Goal: Information Seeking & Learning: Learn about a topic

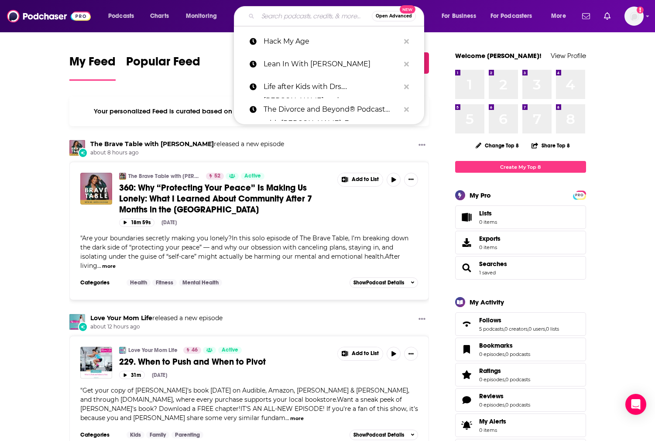
click at [278, 17] on input "Search podcasts, credits, & more..." at bounding box center [315, 16] width 114 height 14
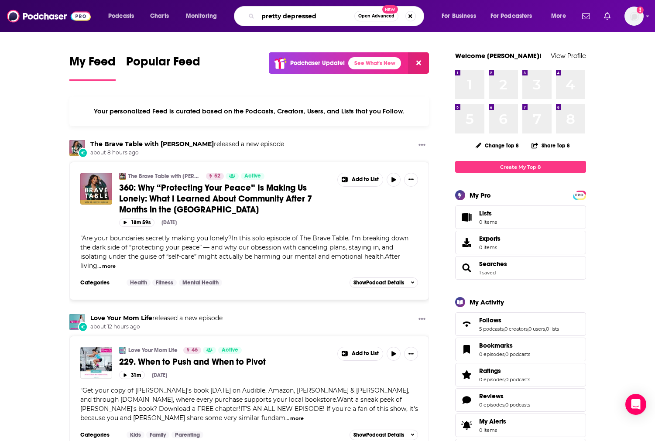
type input "pretty depressed"
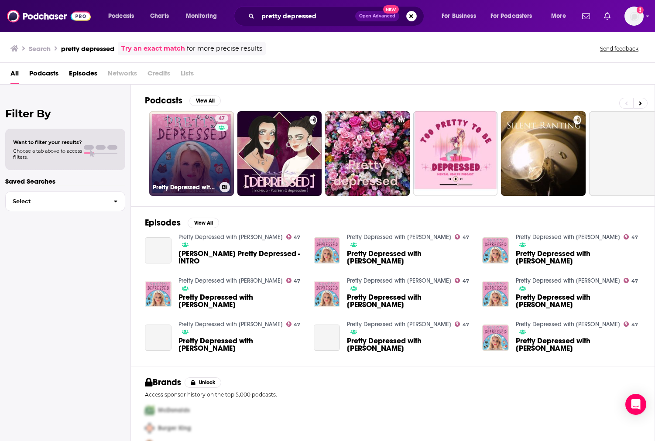
click at [199, 142] on link "47 Pretty Depressed with [PERSON_NAME]" at bounding box center [191, 153] width 85 height 85
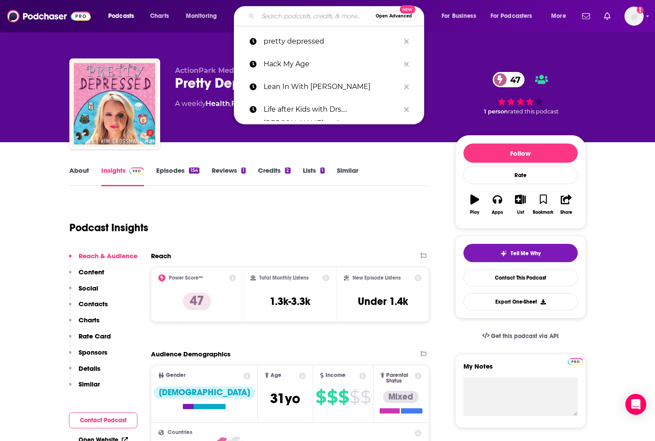
click at [278, 17] on input "Search podcasts, credits, & more..." at bounding box center [315, 16] width 114 height 14
paste input "Taboo to Truth"
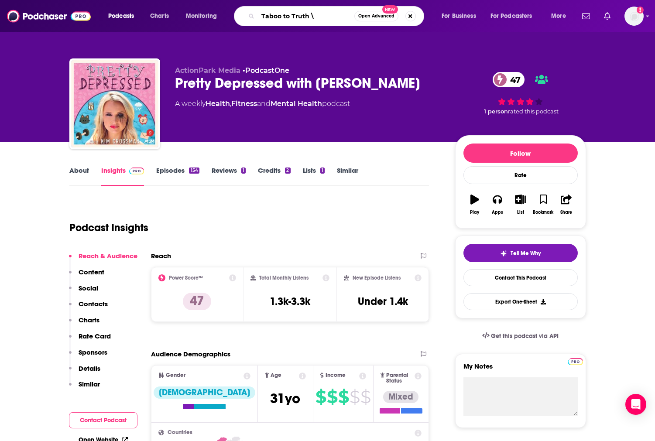
type input "Taboo to Truth"
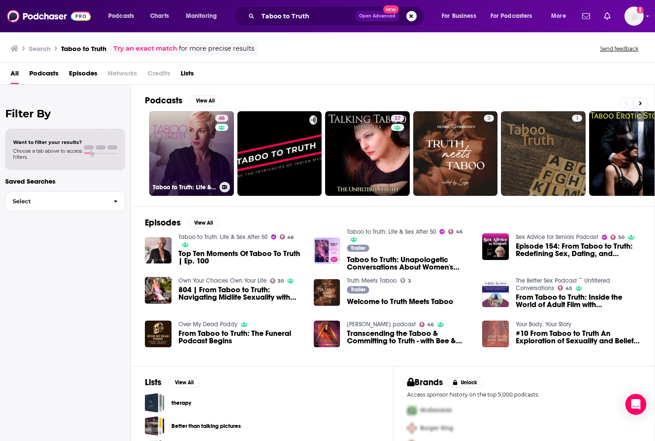
click at [185, 169] on link "46 Taboo to Truth: Life & Sex After 50" at bounding box center [191, 153] width 85 height 85
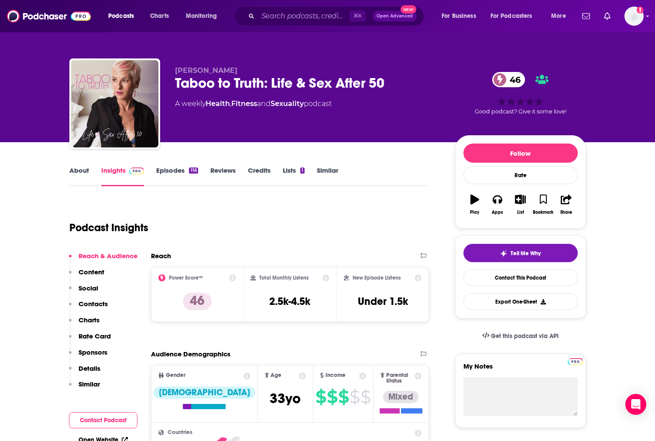
click at [275, 8] on div "⌘ K Open Advanced New" at bounding box center [329, 16] width 190 height 20
click at [273, 17] on input "Search podcasts, credits, & more..." at bounding box center [304, 16] width 92 height 14
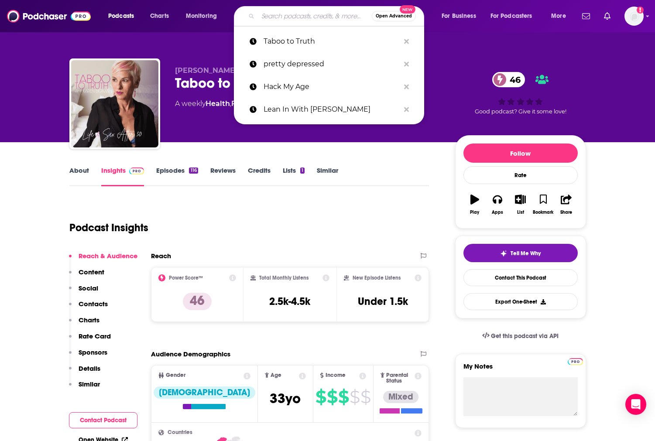
paste input "Better Sex"
type input "Better Sex"
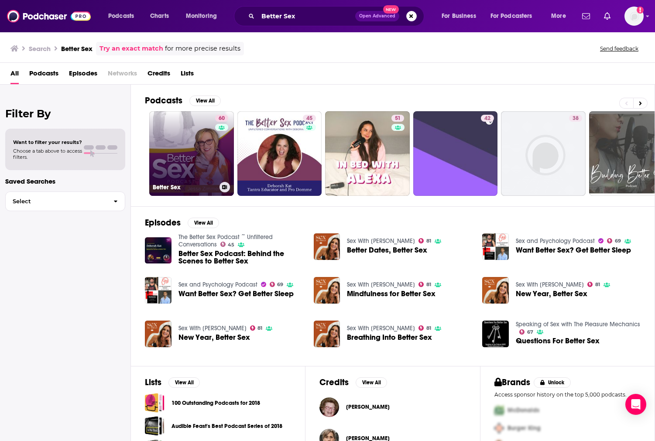
click at [210, 131] on link "60 Better Sex" at bounding box center [191, 153] width 85 height 85
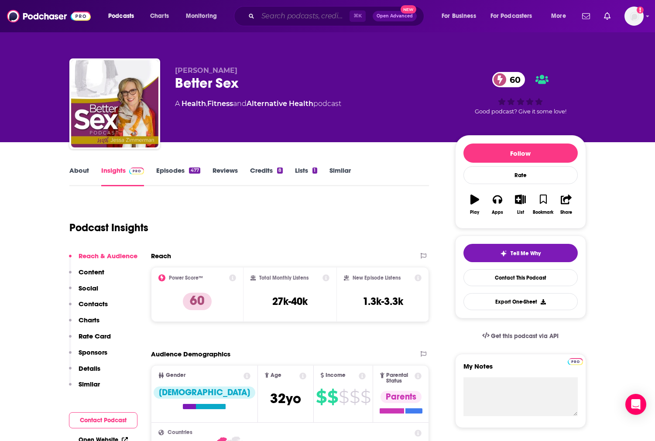
click at [294, 15] on input "Search podcasts, credits, & more..." at bounding box center [304, 16] width 92 height 14
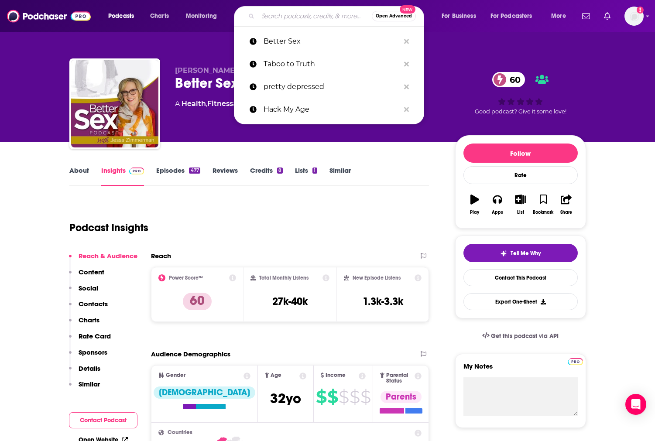
click at [294, 15] on input "Search podcasts, credits, & more..." at bounding box center [315, 16] width 114 height 14
paste input "menOpod: all things fifty +"
type input "menOpod: all things fifty +"
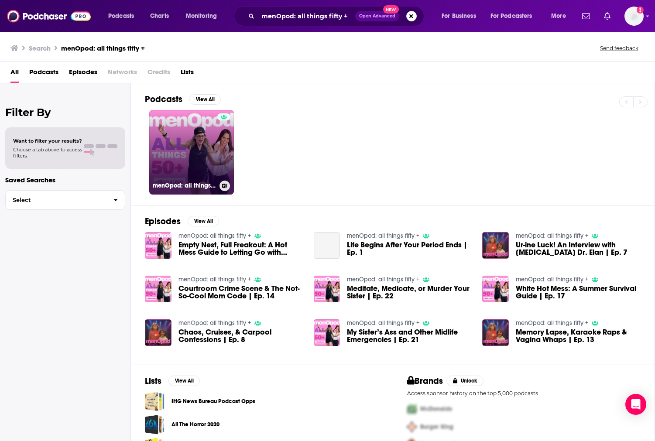
click at [203, 150] on link "menOpod: all things fifty +" at bounding box center [191, 152] width 85 height 85
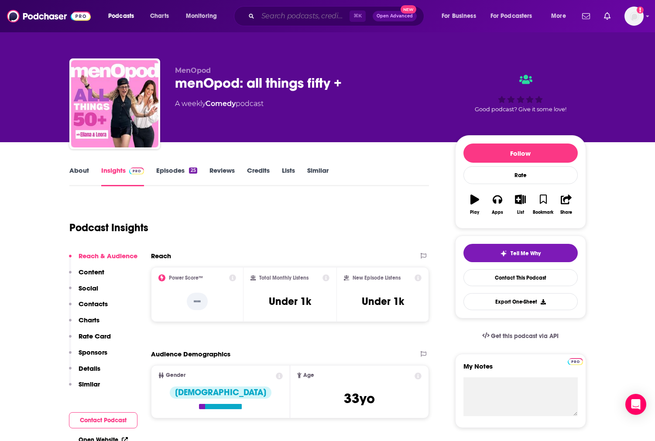
click at [289, 15] on input "Search podcasts, credits, & more..." at bounding box center [304, 16] width 92 height 14
paste input "menOpod: all things fifty + — under 1K Love Your Life Show"
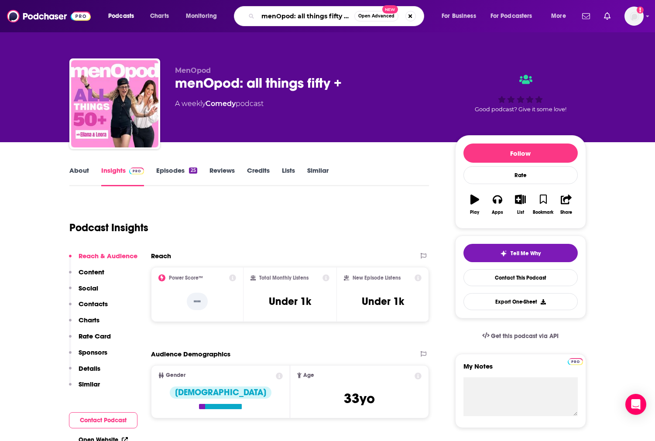
type input "menOpod: all things fifty + — under 1K Love Your Life Show"
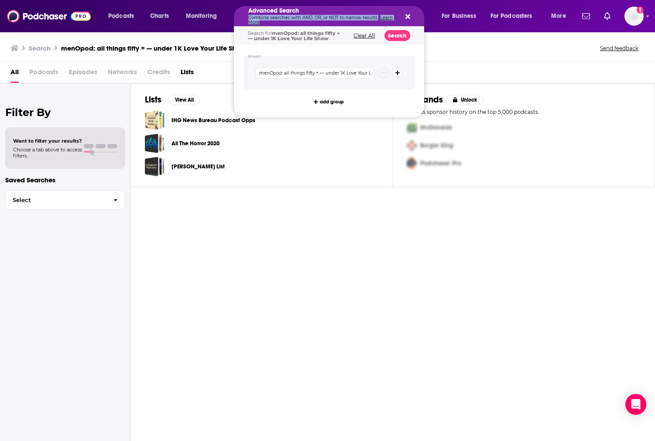
click at [291, 18] on p "Combine searches with AND, OR, or NOT to narrow results. Learn More" at bounding box center [322, 20] width 148 height 9
click at [407, 16] on icon "Search podcasts, credits, & more..." at bounding box center [408, 16] width 5 height 5
click at [347, 19] on p "Combine searches with AND, OR, or NOT to narrow results. Learn More" at bounding box center [322, 20] width 148 height 9
click at [365, 35] on button "Clear All" at bounding box center [364, 36] width 27 height 6
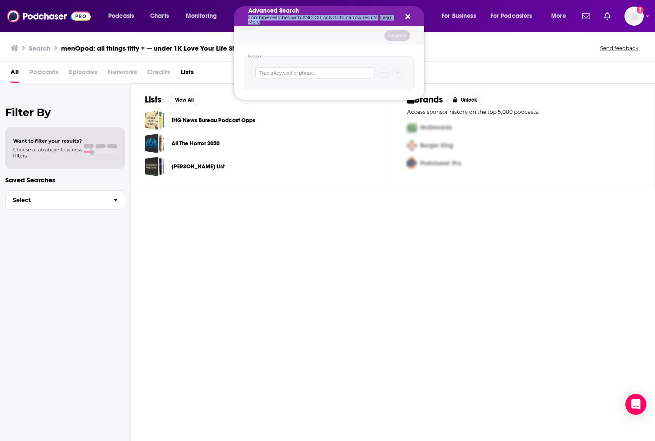
click at [407, 15] on icon "Search podcasts, credits, & more..." at bounding box center [408, 16] width 5 height 7
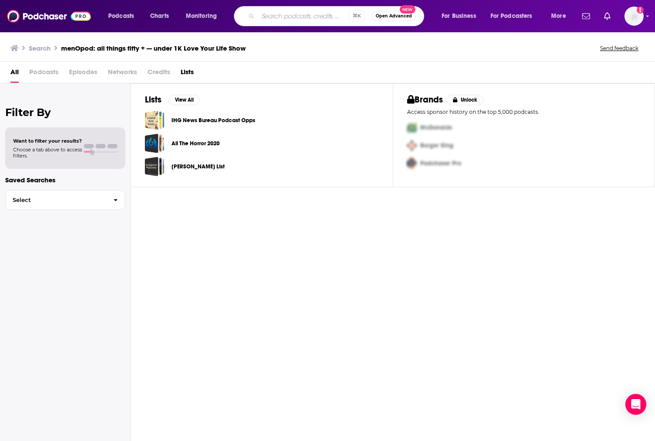
click at [277, 16] on input "Search podcasts, credits, & more..." at bounding box center [303, 16] width 91 height 14
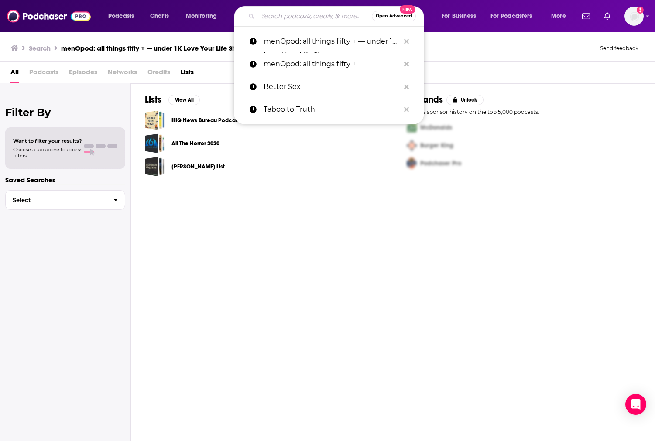
paste input "Love Your Life Show"
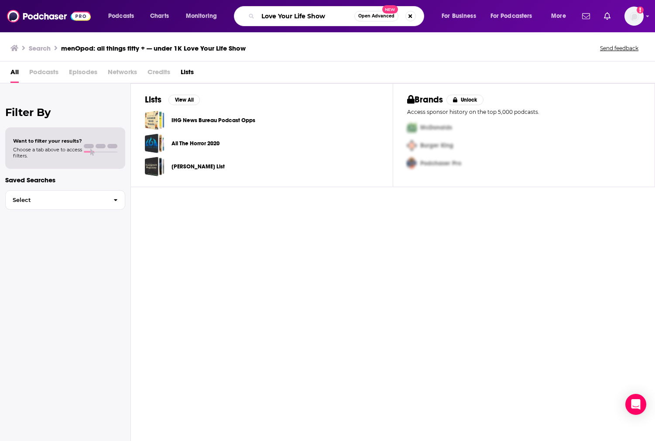
type input "Love Your Life Show"
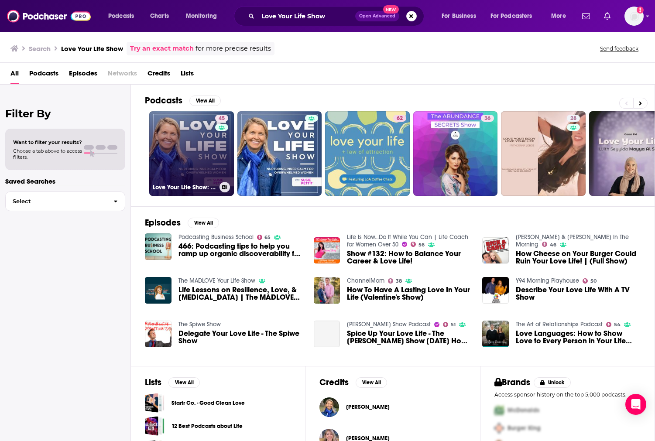
click at [204, 158] on link "45 Love Your Life Show: [MEDICAL_DATA], Mindset, + Habits for Busy Moms" at bounding box center [191, 153] width 85 height 85
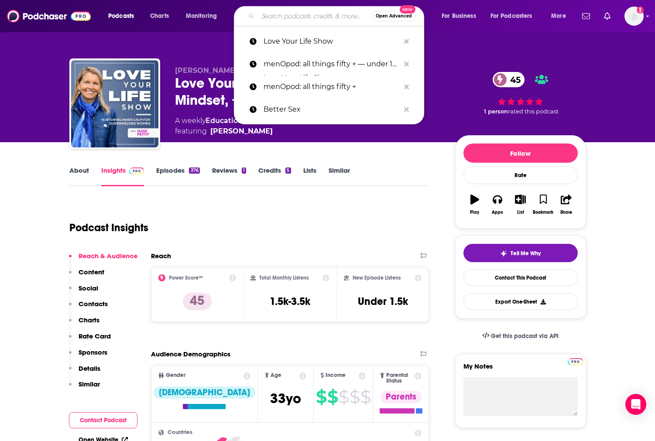
click at [302, 17] on input "Search podcasts, credits, & more..." at bounding box center [315, 16] width 114 height 14
paste input "Wellness Your Way"
type input "Wellness Your Way"
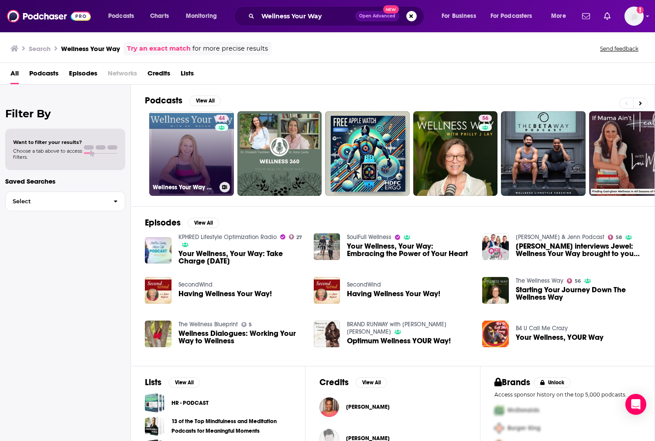
click at [210, 153] on link "44 Wellness Your Way with [PERSON_NAME]" at bounding box center [191, 153] width 85 height 85
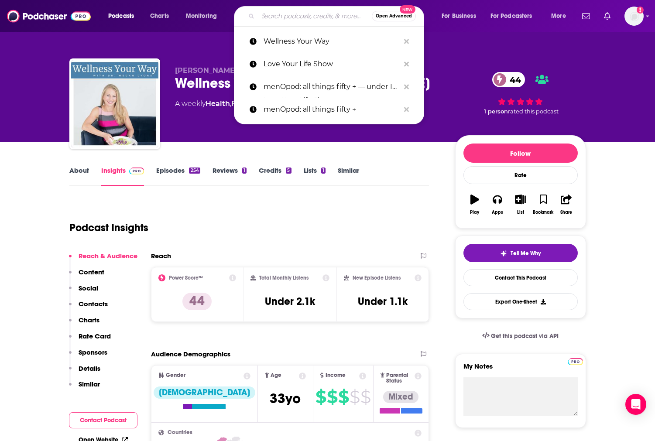
click at [305, 10] on input "Search podcasts, credits, & more..." at bounding box center [315, 16] width 114 height 14
paste input "Confessions of a Freebird"
type input "Confessions of a Freebird"
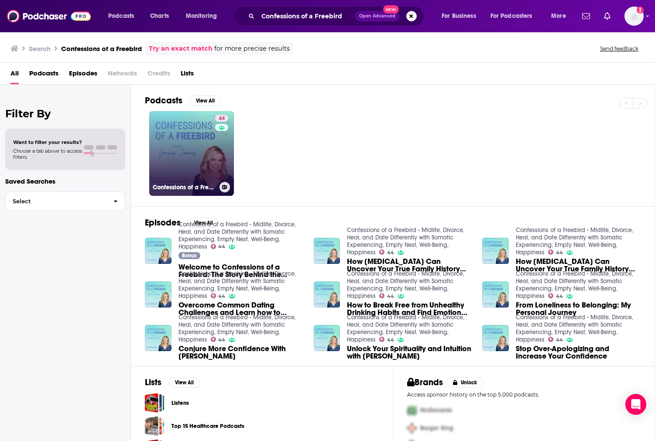
click at [202, 149] on link "44 Confessions of a Freebird - Midlife, Divorce, Heal, and Date Differently wit…" at bounding box center [191, 153] width 85 height 85
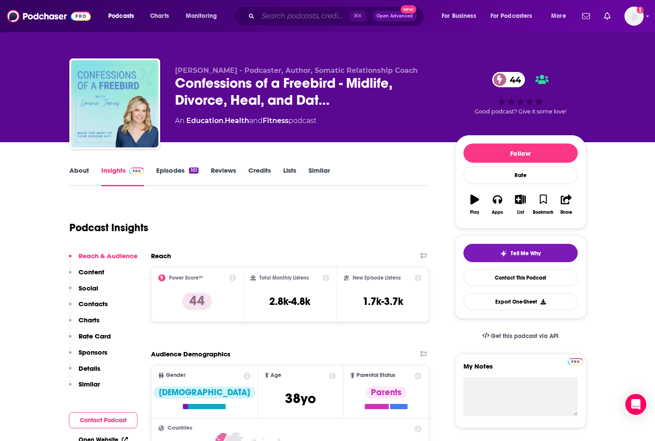
click at [302, 14] on input "Search podcasts, credits, & more..." at bounding box center [304, 16] width 92 height 14
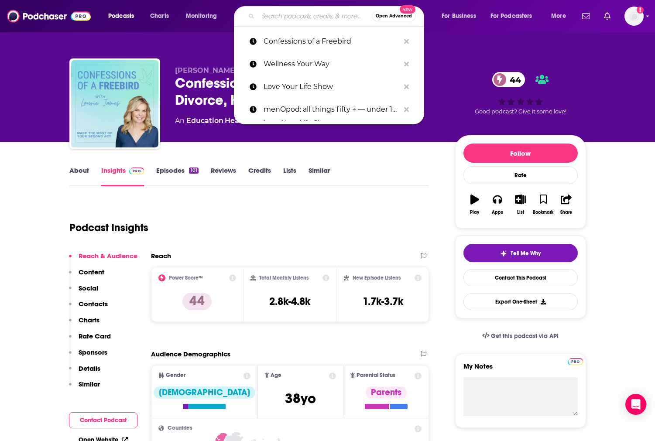
paste input "That's Orgasmic with Sexologist [PERSON_NAME]"
type input "That's Orgasmic with Sexologist [PERSON_NAME]"
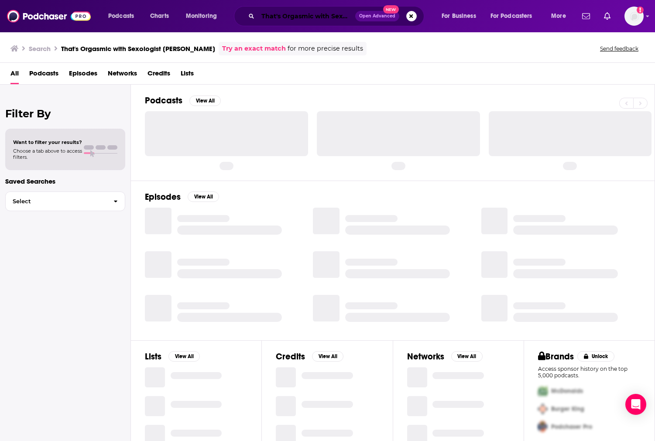
click at [316, 16] on input "That's Orgasmic with Sexologist [PERSON_NAME]" at bounding box center [306, 16] width 97 height 14
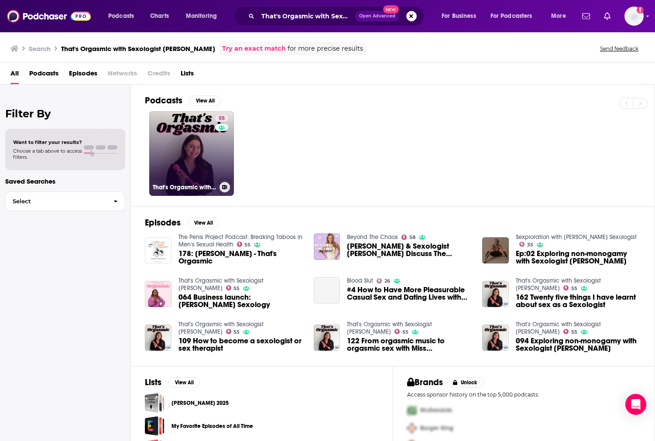
click at [200, 154] on link "55 That's Orgasmic with Sexologist [PERSON_NAME]" at bounding box center [191, 153] width 85 height 85
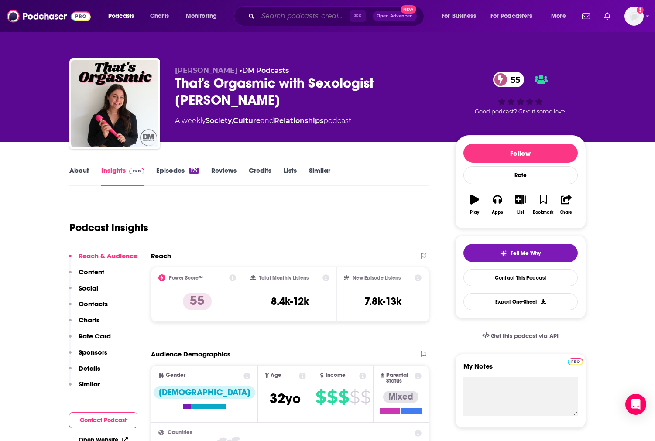
click at [310, 12] on input "Search podcasts, credits, & more..." at bounding box center [304, 16] width 92 height 14
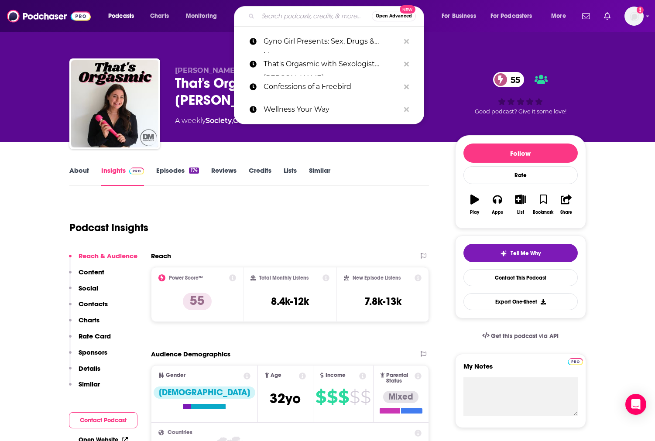
paste input "Honeydew Me"
type input "Honeydew Me"
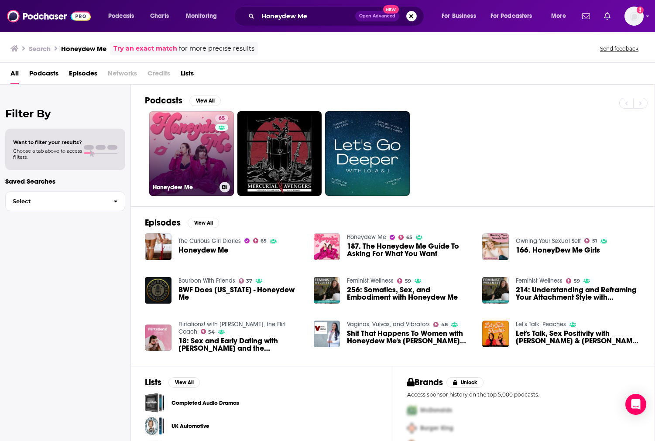
click at [186, 159] on link "65 Honeydew Me" at bounding box center [191, 153] width 85 height 85
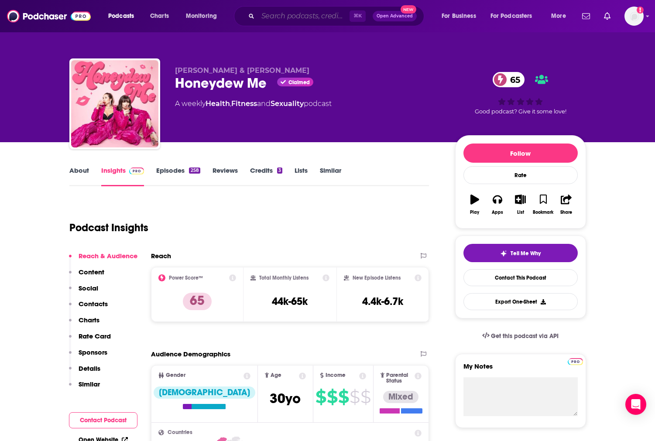
click at [281, 16] on input "Search podcasts, credits, & more..." at bounding box center [304, 16] width 92 height 14
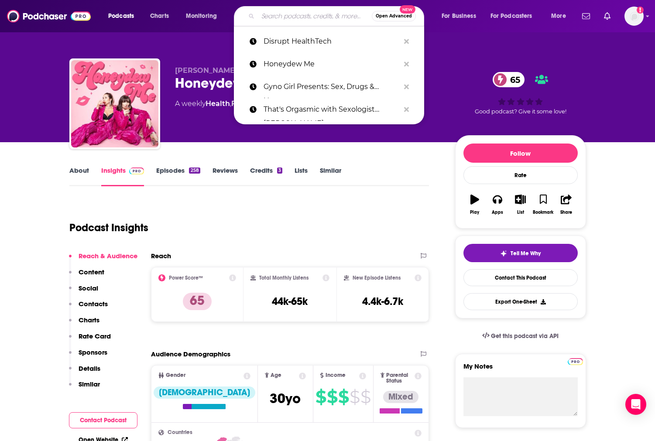
paste input "Pretty Well"
type input "Pretty Well"
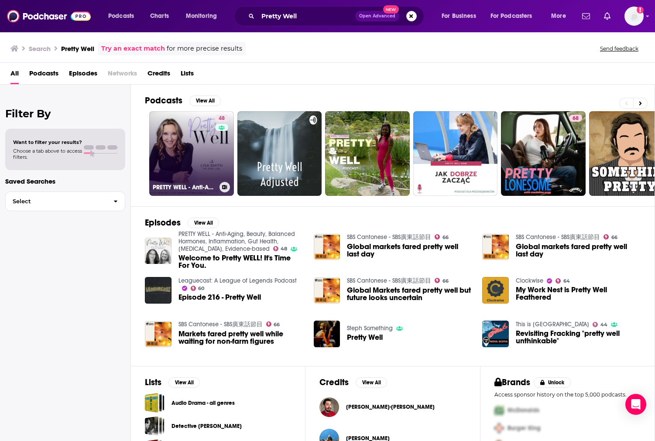
click at [199, 157] on link "48 PRETTY WELL - Anti-Aging, Beauty, Balanced Hormones, Inflammation, Gut Healt…" at bounding box center [191, 153] width 85 height 85
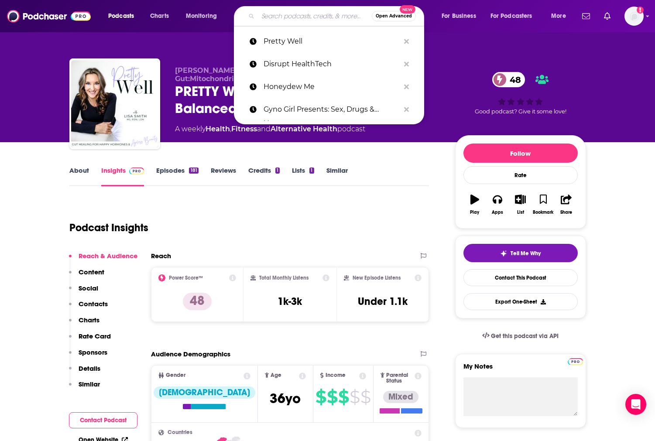
click at [321, 20] on input "Search podcasts, credits, & more..." at bounding box center [315, 16] width 114 height 14
paste input "Confessions of a Freebird"
type input "Confessions of a Freebird"
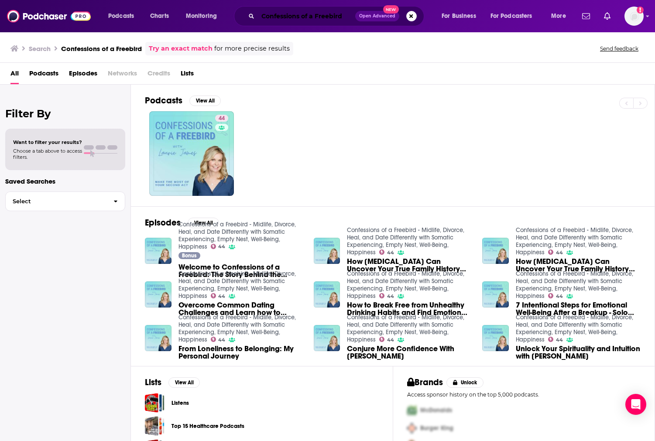
click at [335, 14] on input "Confessions of a Freebird" at bounding box center [306, 16] width 97 height 14
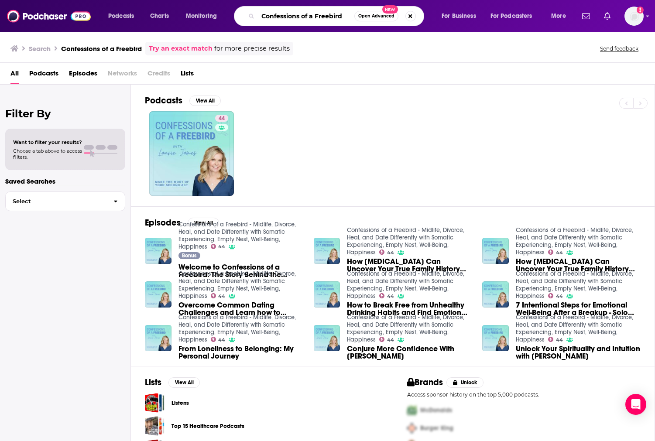
click at [335, 14] on input "Confessions of a Freebird" at bounding box center [306, 16] width 96 height 14
paste input "Rational Wellness Podcast"
type input "Rational Wellness Podcast"
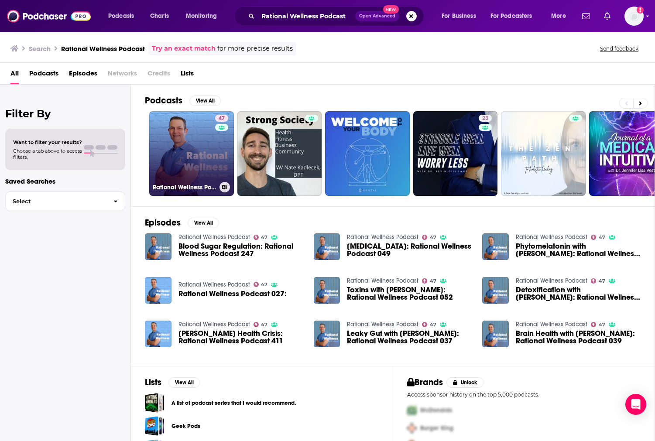
click at [199, 162] on link "47 Rational Wellness Podcast" at bounding box center [191, 153] width 85 height 85
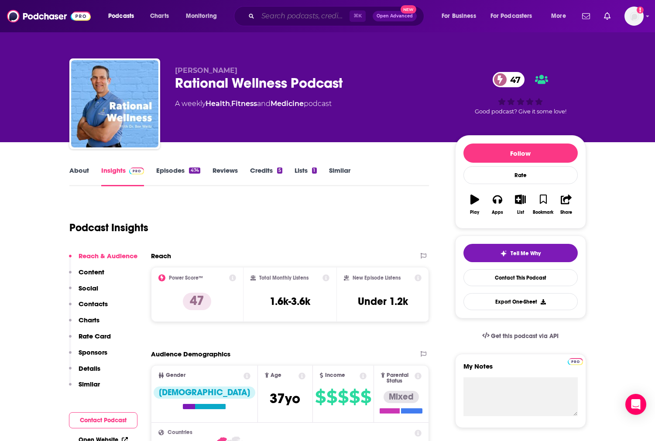
click at [307, 13] on input "Search podcasts, credits, & more..." at bounding box center [304, 16] width 92 height 14
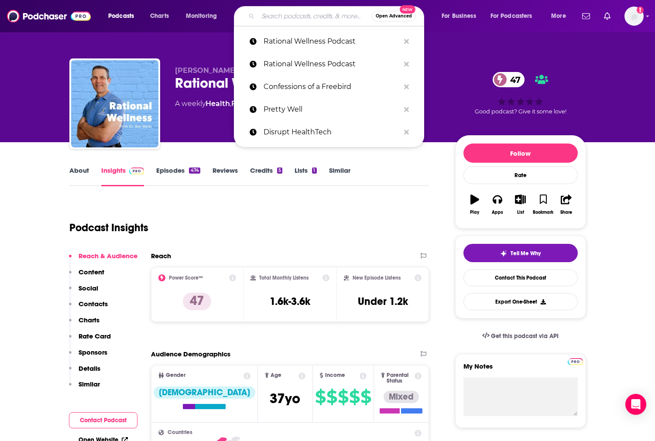
paste input "Meaning and Moxie After 50"
type input "Meaning and Moxie After 50"
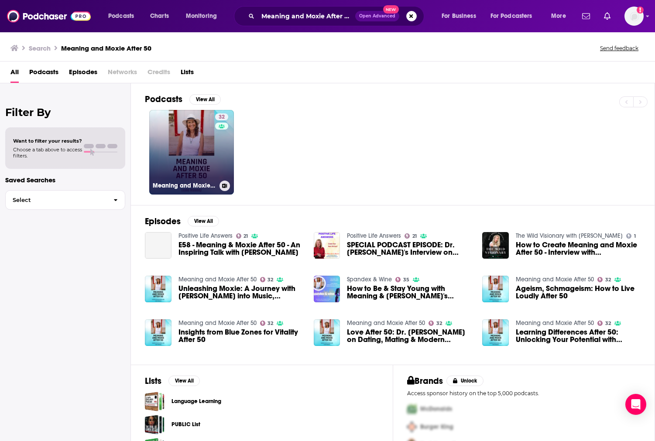
click at [209, 158] on link "32 Meaning and Moxie After 50" at bounding box center [191, 152] width 85 height 85
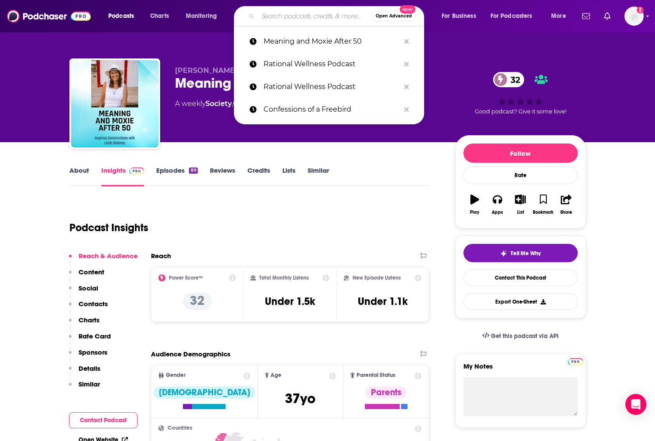
click at [299, 15] on input "Search podcasts, credits, & more..." at bounding box center [315, 16] width 114 height 14
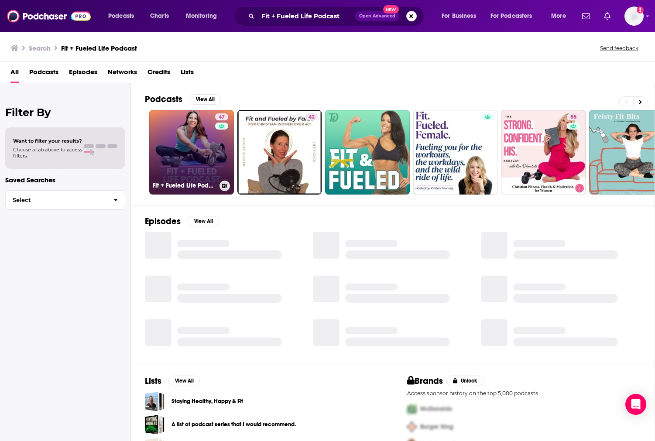
click at [192, 165] on link "47 Fit + Fueled Life Podcast" at bounding box center [191, 152] width 85 height 85
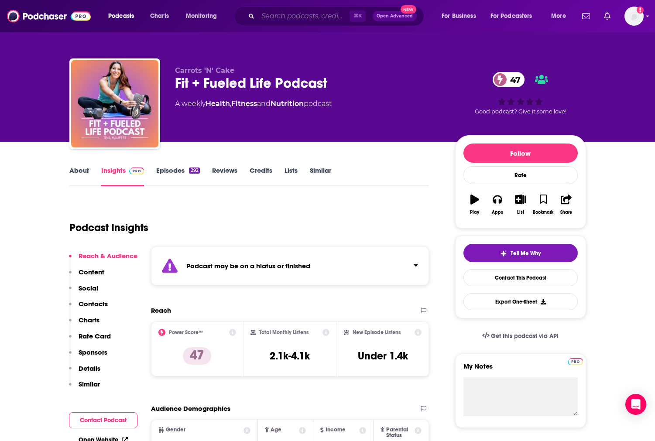
click at [294, 13] on input "Search podcasts, credits, & more..." at bounding box center [304, 16] width 92 height 14
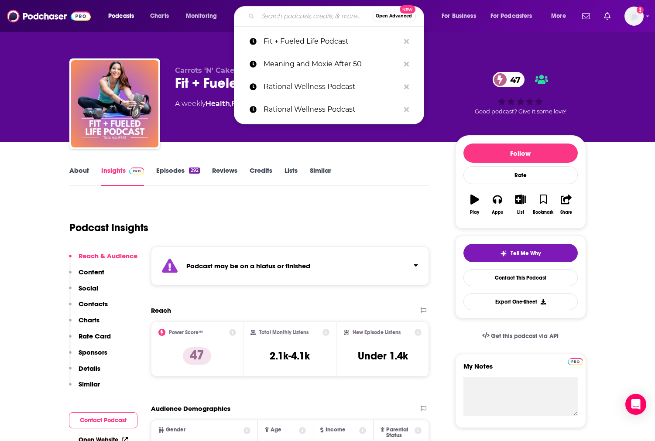
paste input "Lets Talk Midlife Crisis"
type input "Lets Talk Midlife Crisis"
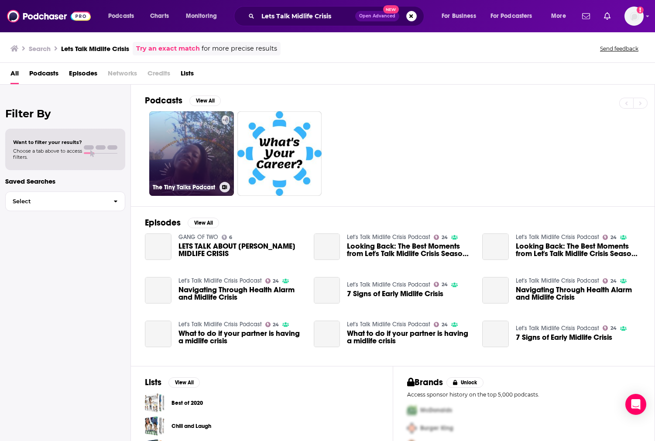
click at [185, 146] on link "The Tiny Talks Podcast" at bounding box center [191, 153] width 85 height 85
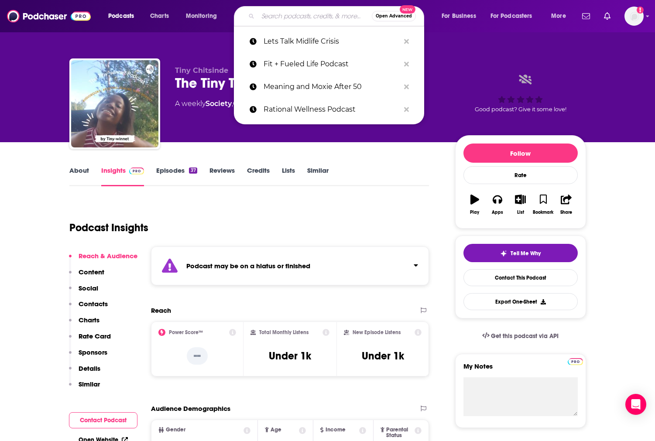
click at [279, 10] on input "Search podcasts, credits, & more..." at bounding box center [315, 16] width 114 height 14
paste input "Lets Talk Midlife Crisis"
type input "Lets Talk Midlife Crisis"
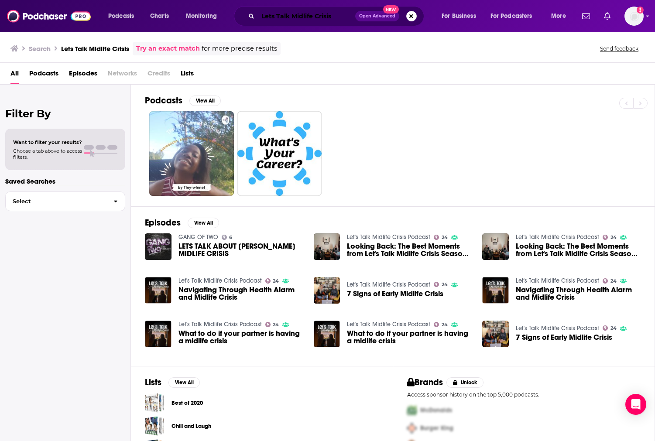
click at [339, 17] on input "Lets Talk Midlife Crisis" at bounding box center [306, 16] width 97 height 14
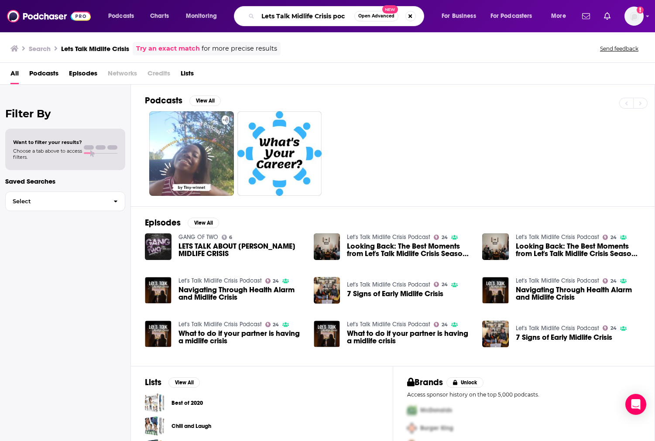
type input "Lets Talk Midlife Crisis poc"
click at [194, 294] on span "Navigating Through Health Alarm and Midlife Crisis" at bounding box center [241, 293] width 125 height 15
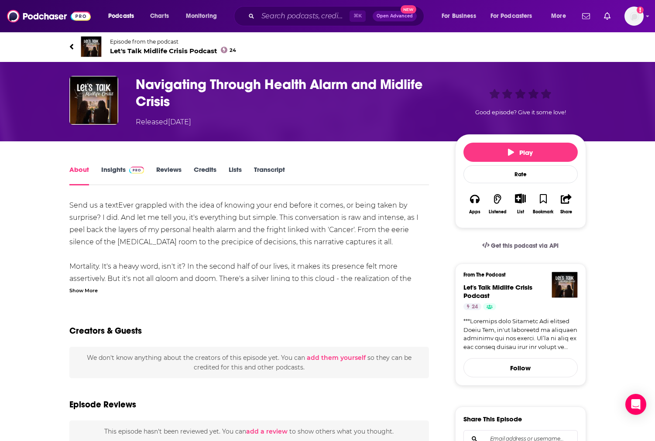
click at [156, 51] on span "Let's Talk Midlife Crisis Podcast 24" at bounding box center [173, 51] width 127 height 8
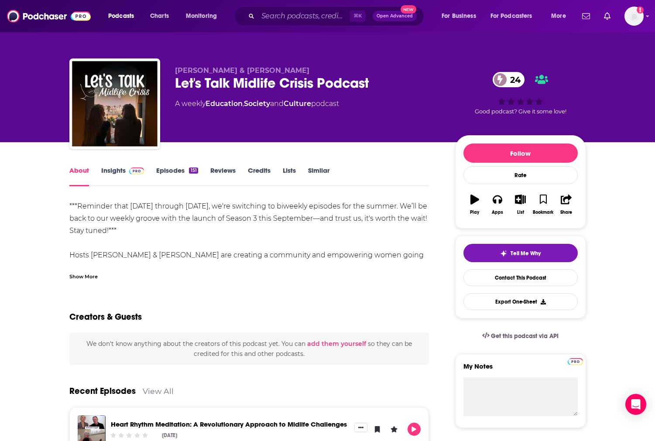
click at [122, 167] on link "Insights" at bounding box center [122, 176] width 43 height 20
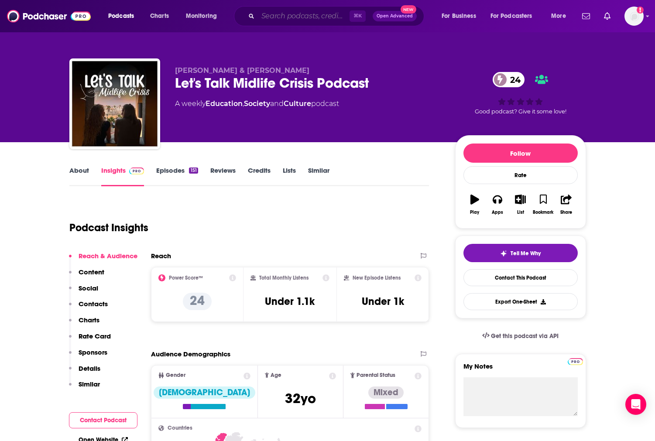
click at [296, 14] on input "Search podcasts, credits, & more..." at bounding box center [304, 16] width 92 height 14
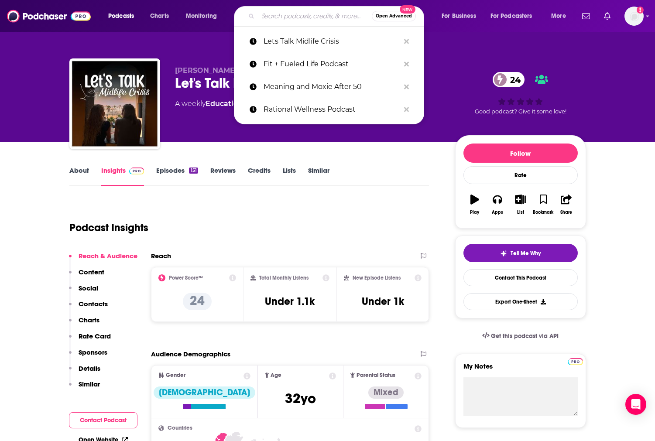
paste input "Better! with Dr. [PERSON_NAME]"
type input "Better! with Dr. [PERSON_NAME]"
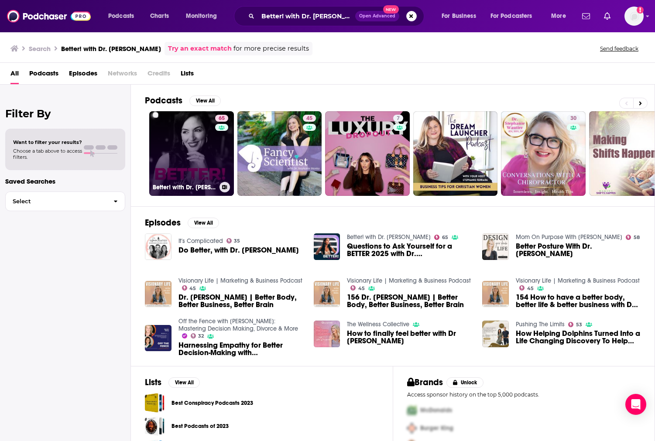
click at [203, 155] on link "65 Better! with Dr. [PERSON_NAME]" at bounding box center [191, 153] width 85 height 85
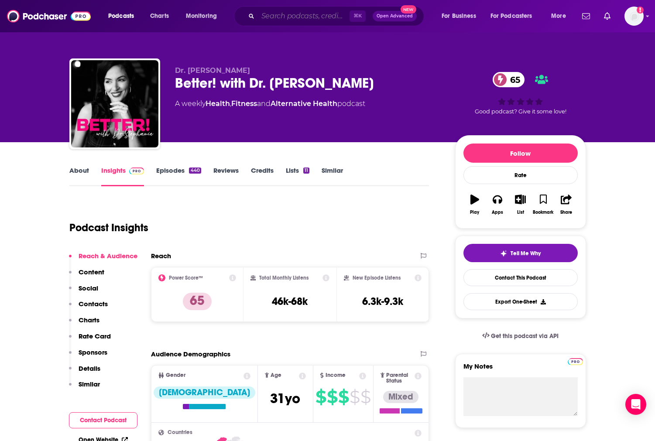
click at [289, 17] on input "Search podcasts, credits, & more..." at bounding box center [304, 16] width 92 height 14
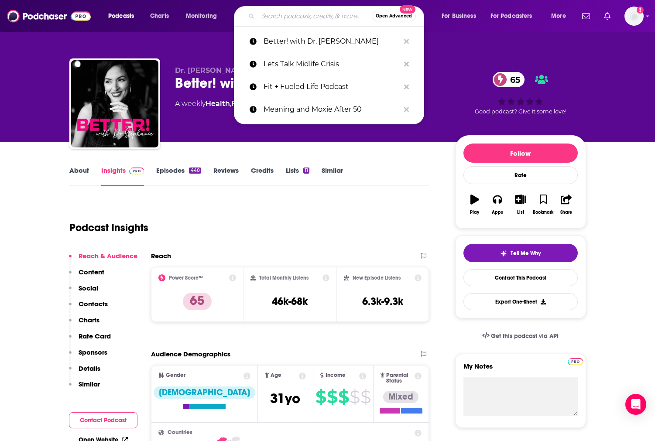
paste input "Hack My Age"
type input "Hack My Age"
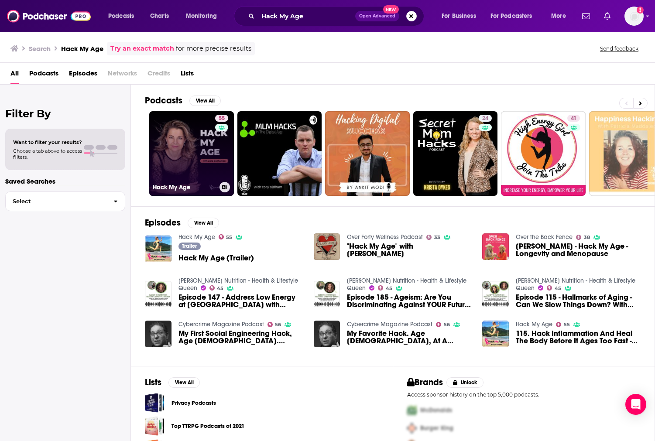
click at [186, 154] on link "55 Hack My Age" at bounding box center [191, 153] width 85 height 85
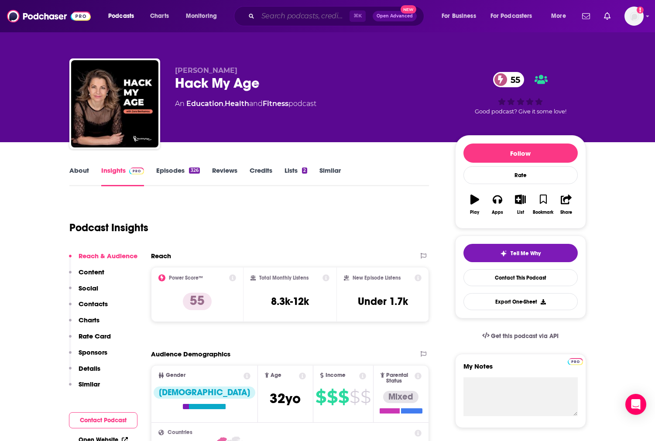
click at [319, 14] on input "Search podcasts, credits, & more..." at bounding box center [304, 16] width 92 height 14
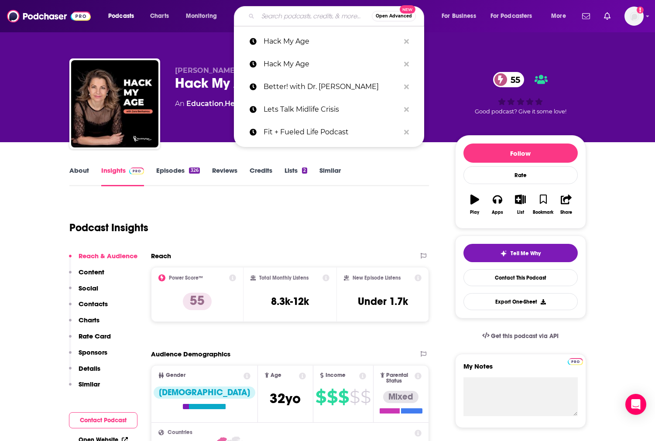
paste input "The Girlfriend Doctor w/ [PERSON_NAME]"
type input "The Girlfriend Doctor w/ [PERSON_NAME]"
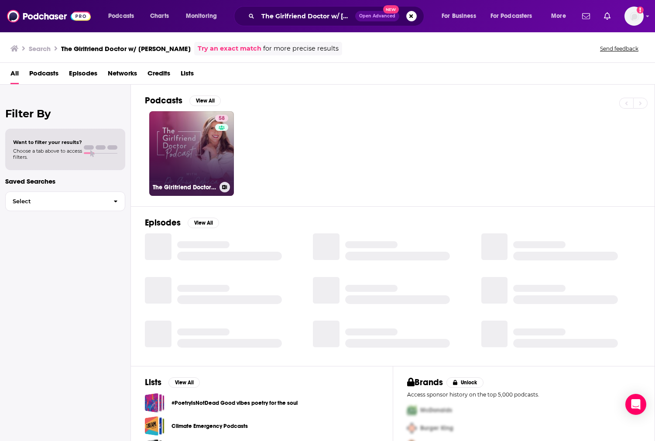
click at [197, 155] on link "58 The Girlfriend Doctor w/ [PERSON_NAME]" at bounding box center [191, 153] width 85 height 85
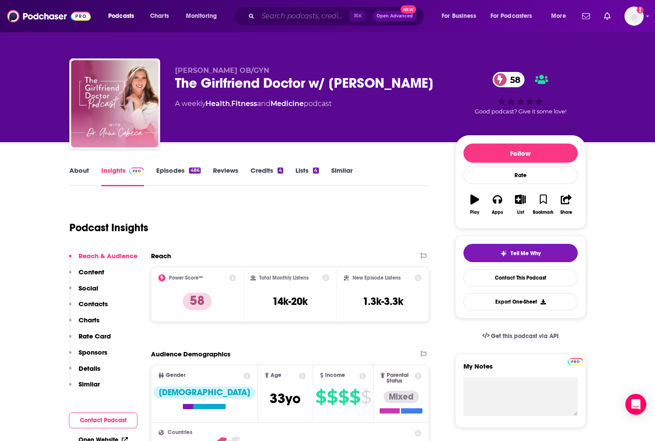
click at [304, 16] on input "Search podcasts, credits, & more..." at bounding box center [304, 16] width 92 height 14
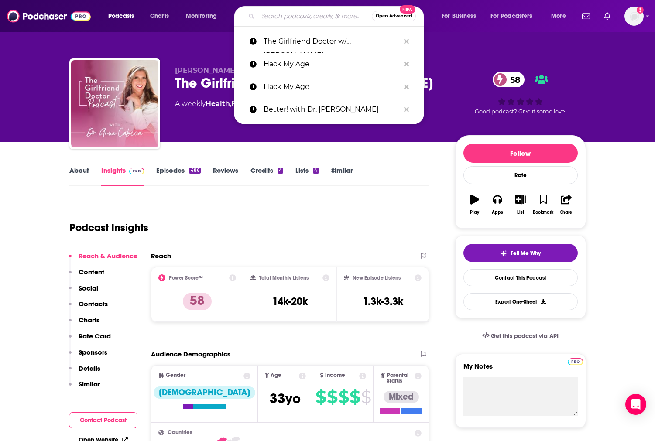
paste input "Sisters In Sobriety"
type input "Sisters In Sobriety"
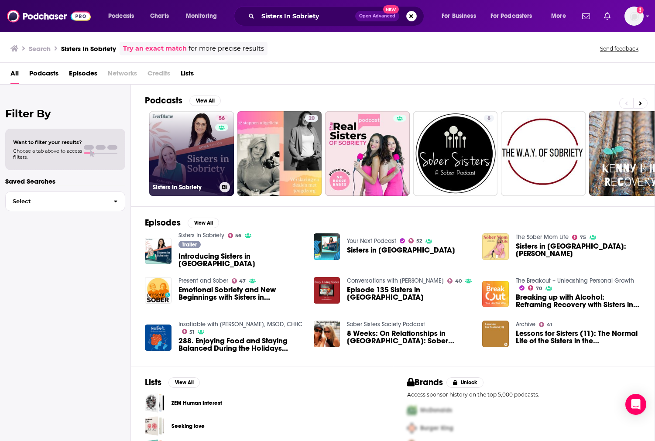
click at [197, 158] on link "56 Sisters In Sobriety" at bounding box center [191, 153] width 85 height 85
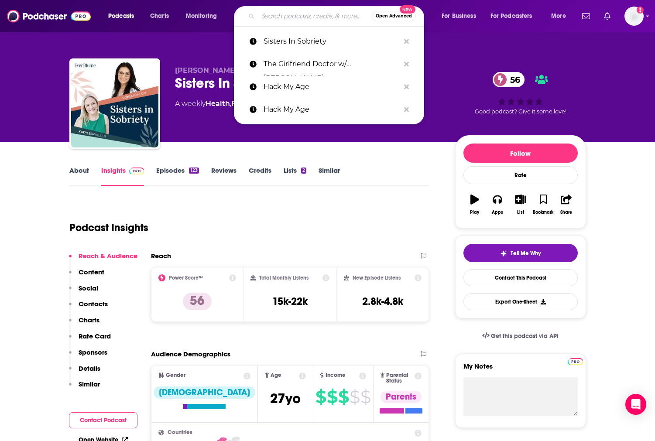
click at [307, 13] on input "Search podcasts, credits, & more..." at bounding box center [315, 16] width 114 height 14
paste input "Wits & Weights"
type input "Wits & Weights"
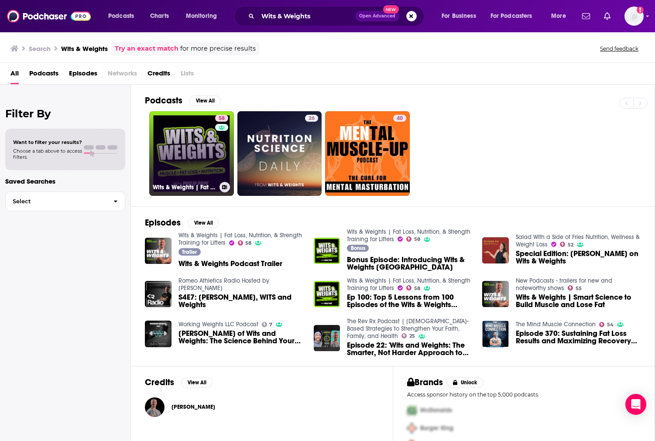
click at [196, 167] on link "58 Wits & Weights | Fat Loss, Nutrition, & Strength Training for Lifters" at bounding box center [191, 153] width 85 height 85
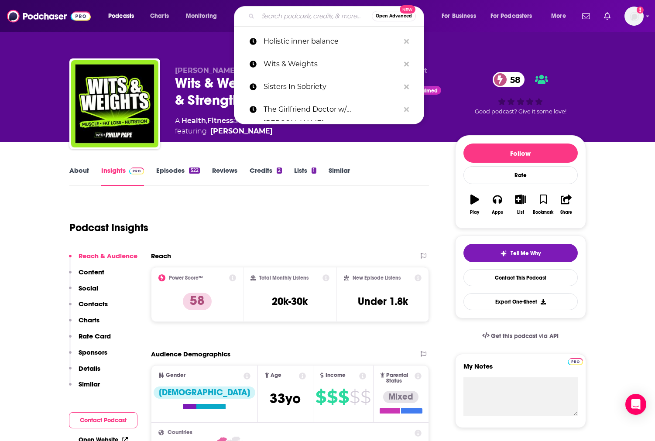
click at [290, 17] on input "Search podcasts, credits, & more..." at bounding box center [315, 16] width 114 height 14
paste input "The Midlife Makeover Show"
type input "The Midlife Makeover Show"
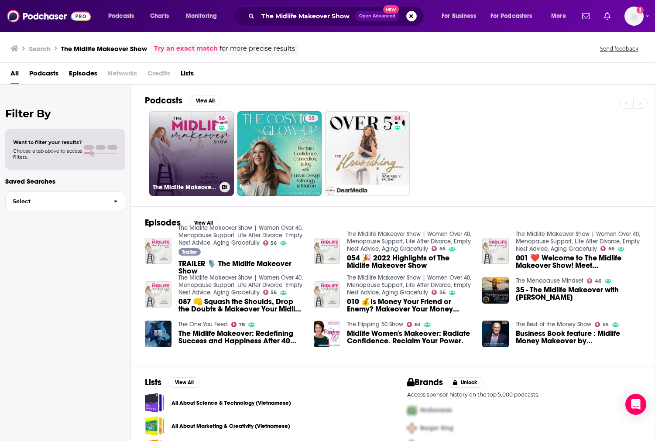
click at [196, 162] on link "56 The Midlife Makeover Show | Women Over 40, Menopause Support, Life After Div…" at bounding box center [191, 153] width 85 height 85
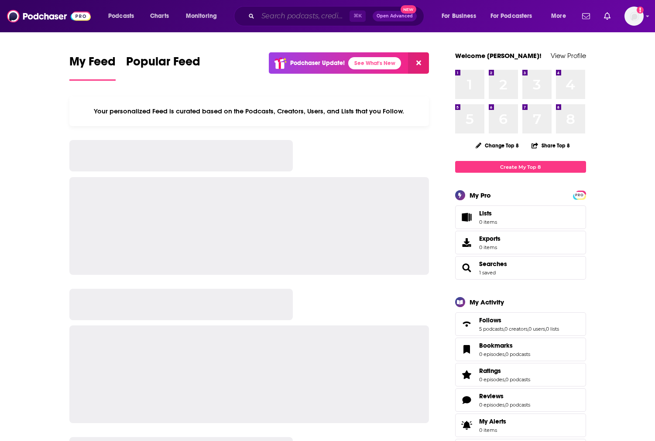
click at [302, 21] on input "Search podcasts, credits, & more..." at bounding box center [304, 16] width 92 height 14
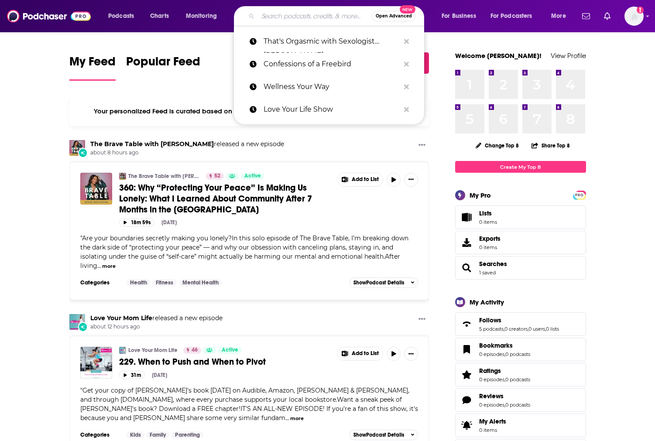
paste input "Gyno Girl Presents: Sex, Drugs & Hormones"
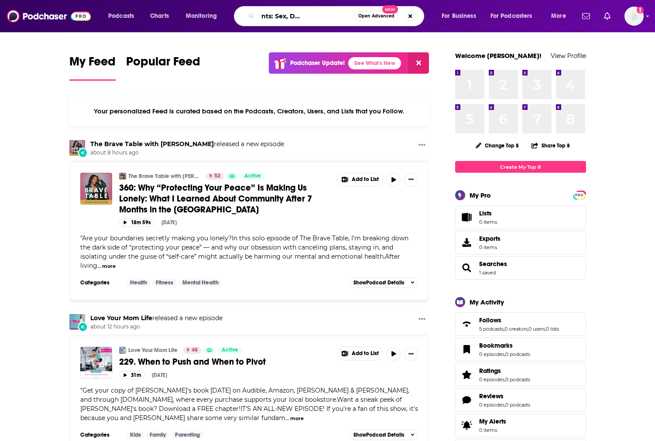
type input "Gyno Girl Presents: Sex, Drugs & Hormones"
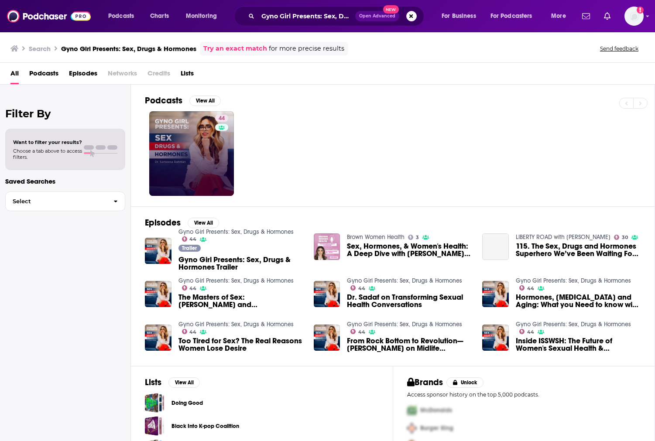
drag, startPoint x: 141, startPoint y: 160, endPoint x: 152, endPoint y: 159, distance: 11.4
click at [141, 160] on div "Podcasts View All 44 Episodes View All Gyno Girl Presents: Sex, Drugs & Hormone…" at bounding box center [393, 264] width 524 height 358
click at [179, 157] on link "44 Gyno Girl Presents: Sex, Drugs & Hormones" at bounding box center [191, 153] width 85 height 85
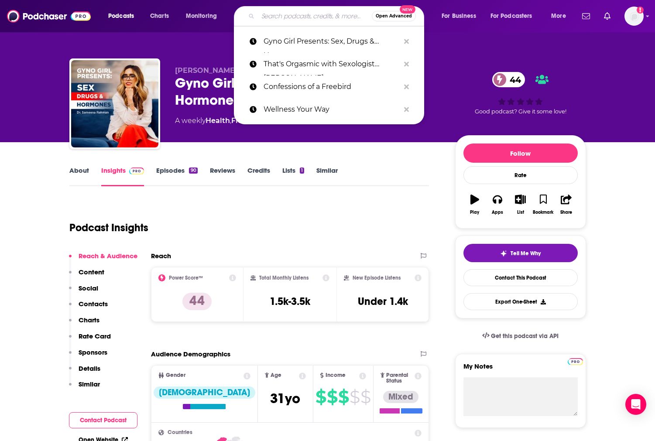
click at [293, 15] on input "Search podcasts, credits, & more..." at bounding box center [315, 16] width 114 height 14
paste input "Disrupt HealthTech"
type input "Disrupt HealthTech"
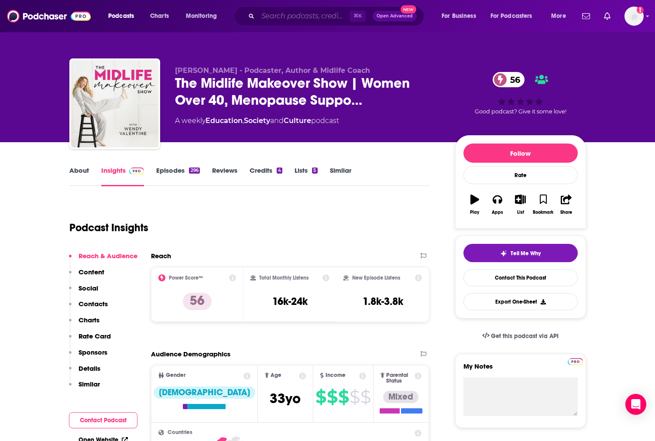
click at [292, 17] on input "Search podcasts, credits, & more..." at bounding box center [304, 16] width 92 height 14
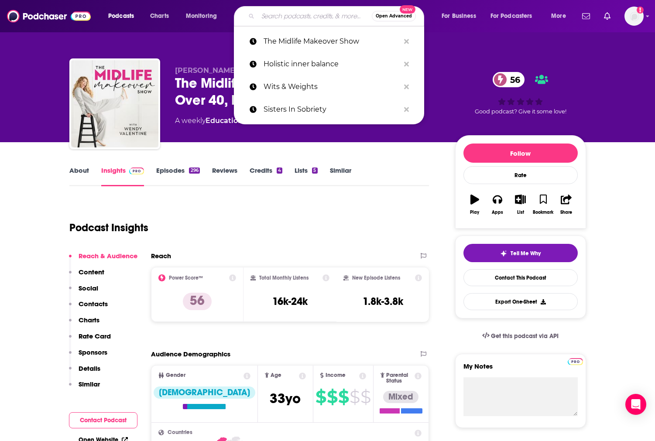
click at [292, 17] on input "Search podcasts, credits, & more..." at bounding box center [315, 16] width 114 height 14
paste input "The Labia Lounge"
type input "The Labia Lounge"
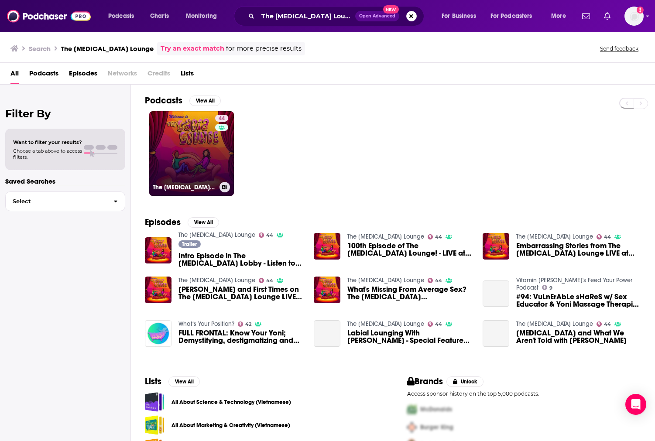
click at [191, 132] on link "44 The Labia Lounge" at bounding box center [191, 153] width 85 height 85
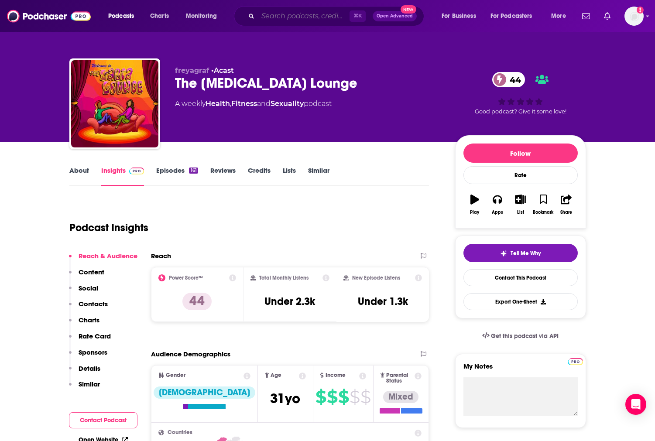
click at [290, 17] on input "Search podcasts, credits, & more..." at bounding box center [304, 16] width 92 height 14
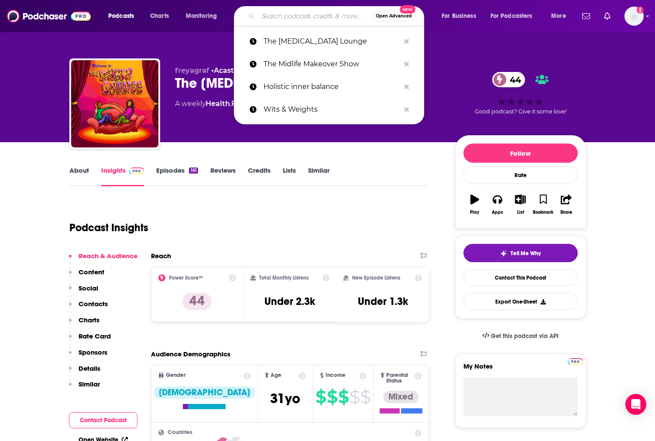
paste input "Business of the V"
type input "Business of the V"
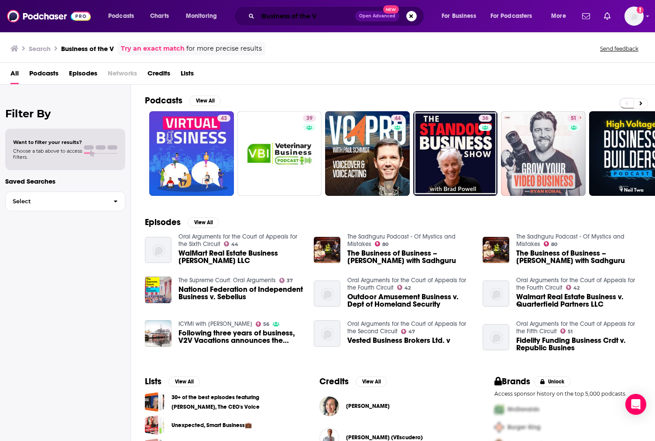
click at [316, 17] on input "Business of the V" at bounding box center [306, 16] width 97 height 14
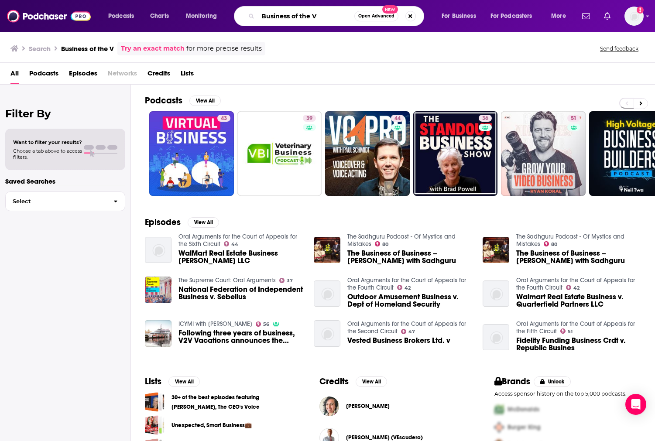
click at [316, 17] on input "Business of the V" at bounding box center [306, 16] width 96 height 14
paste input "hol+ by Dr. Taz"
type input "hol+ by Dr. Taz"
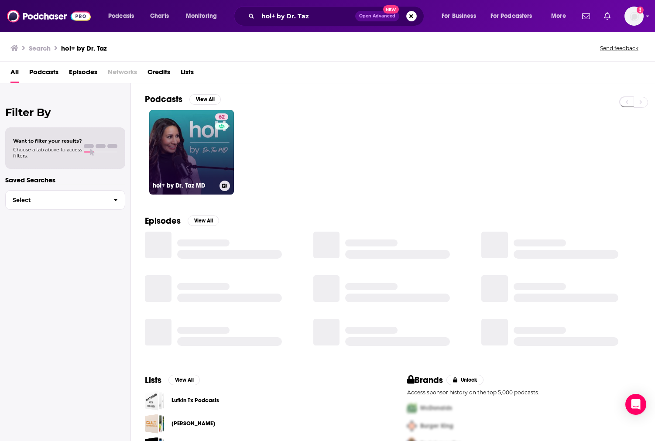
click at [180, 149] on link "62 hol+ by Dr. Taz MD" at bounding box center [191, 152] width 85 height 85
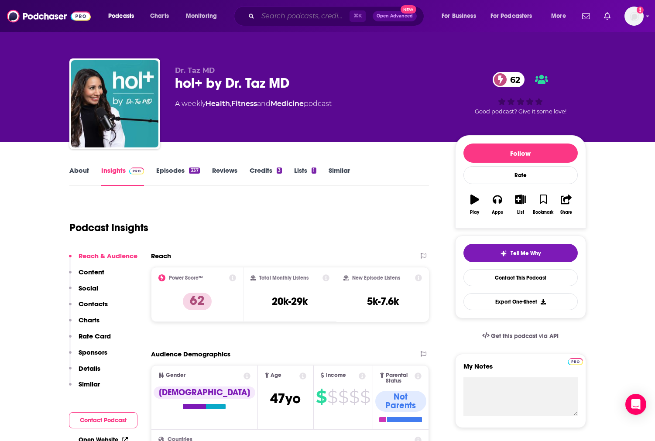
click at [287, 17] on input "Search podcasts, credits, & more..." at bounding box center [304, 16] width 92 height 14
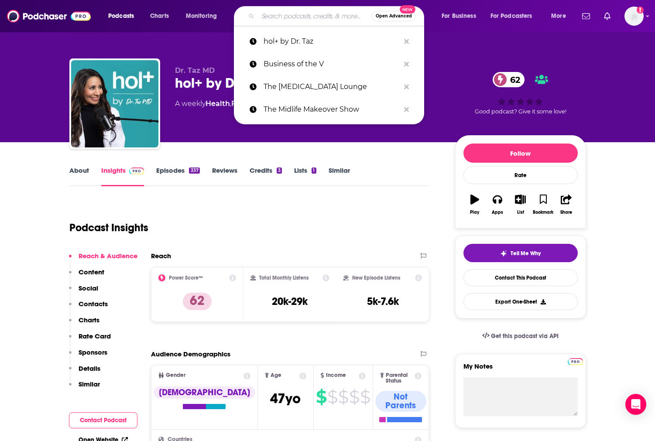
paste input "Laugh Lines with Kim & Penn Holderness"
type input "Laugh Lines with Kim & Penn Holderness"
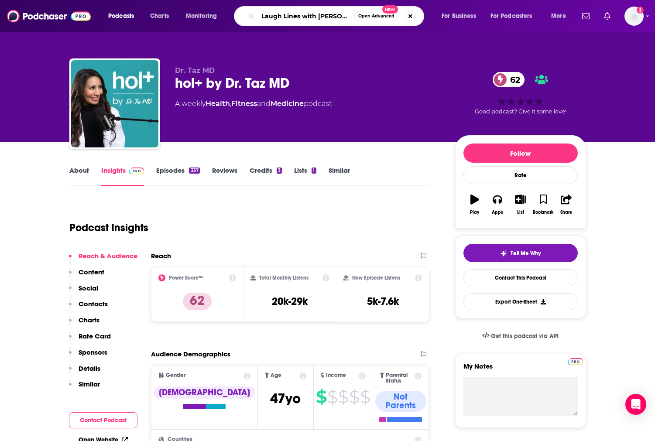
scroll to position [0, 45]
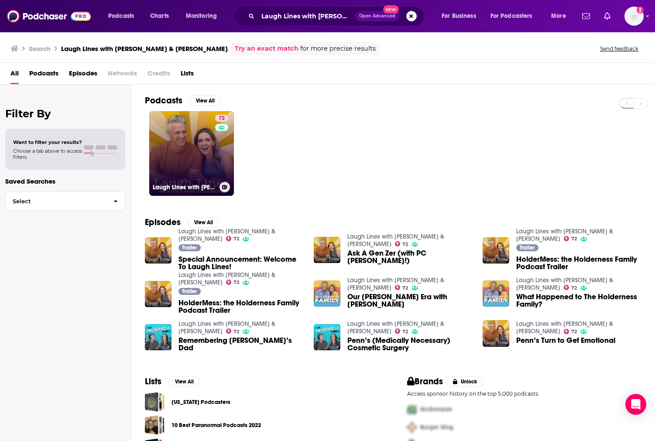
click at [175, 176] on link "72 Laugh Lines with Kim & Penn Holderness" at bounding box center [191, 153] width 85 height 85
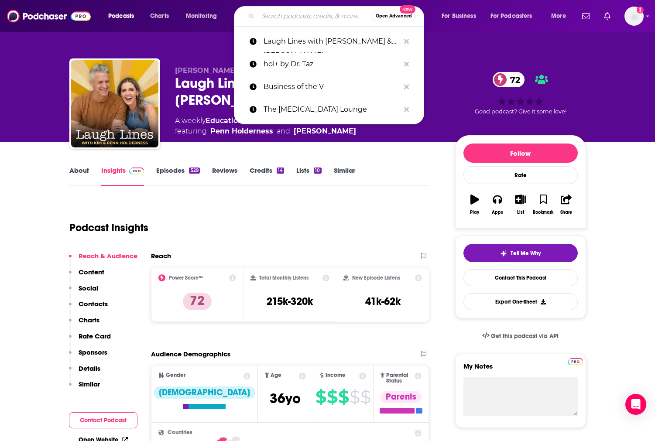
click at [276, 21] on input "Search podcasts, credits, & more..." at bounding box center [315, 16] width 114 height 14
paste input "Business of the V"
type input "Business of the V"
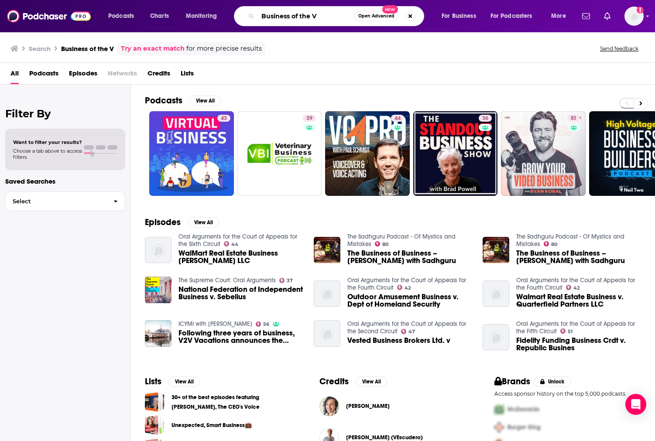
click at [329, 22] on input "Business of the V" at bounding box center [306, 16] width 96 height 14
type input "Business of the V alyssa rachel"
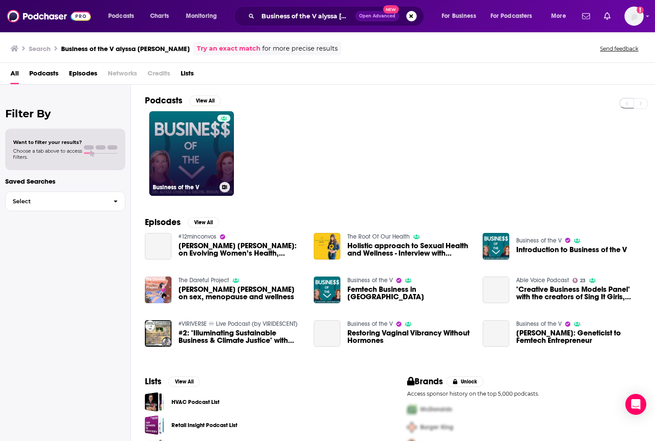
click at [199, 125] on link "Business of the V" at bounding box center [191, 153] width 85 height 85
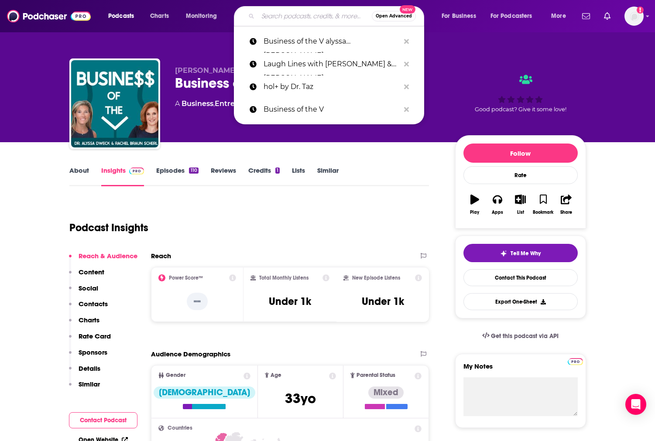
click at [296, 16] on input "Search podcasts, credits, & more..." at bounding box center [315, 16] width 114 height 14
paste input "Transform your Mind"
type input "Transform your Mind"
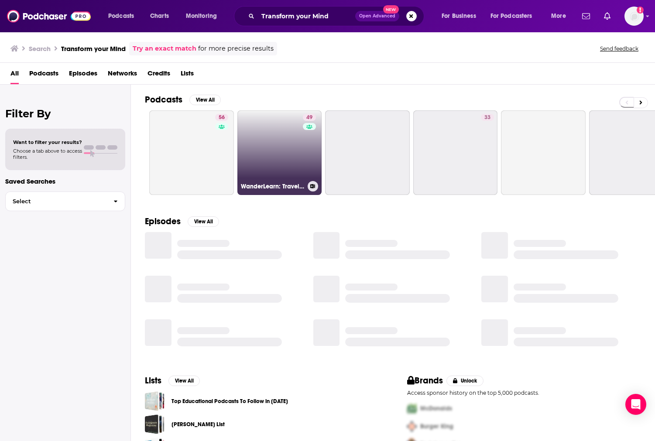
scroll to position [2, 0]
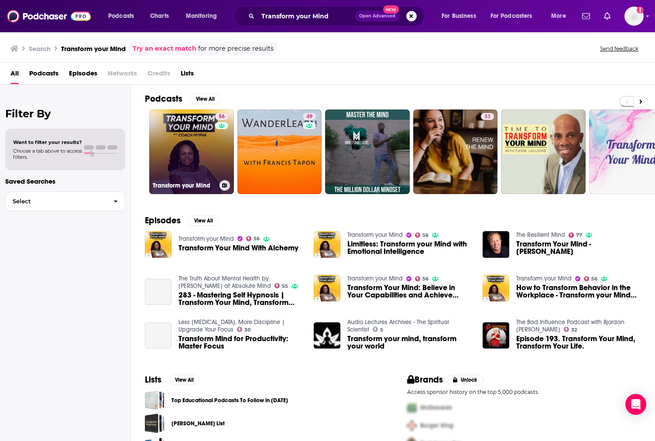
click at [193, 153] on link "56 Transform your Mind" at bounding box center [191, 152] width 85 height 85
